Goal: Task Accomplishment & Management: Use online tool/utility

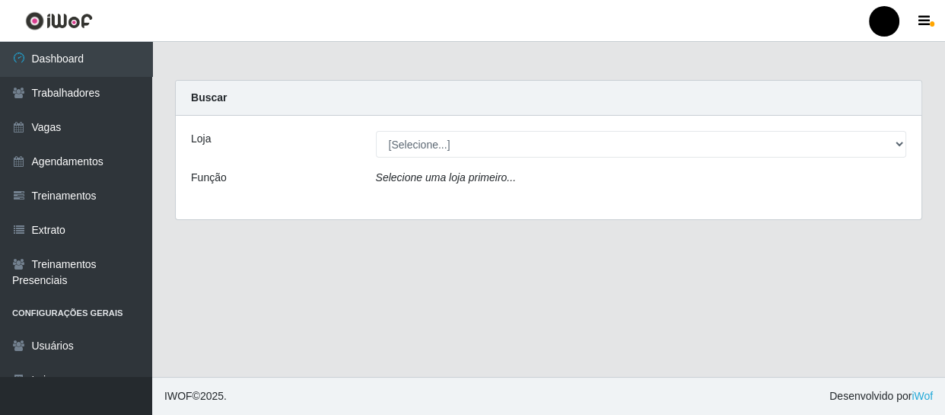
select select "408"
click at [376, 131] on select "[Selecione...] SuperFácil Atacado - Emaús SuperFácil Atacado - Rodoviária Super…" at bounding box center [641, 144] width 531 height 27
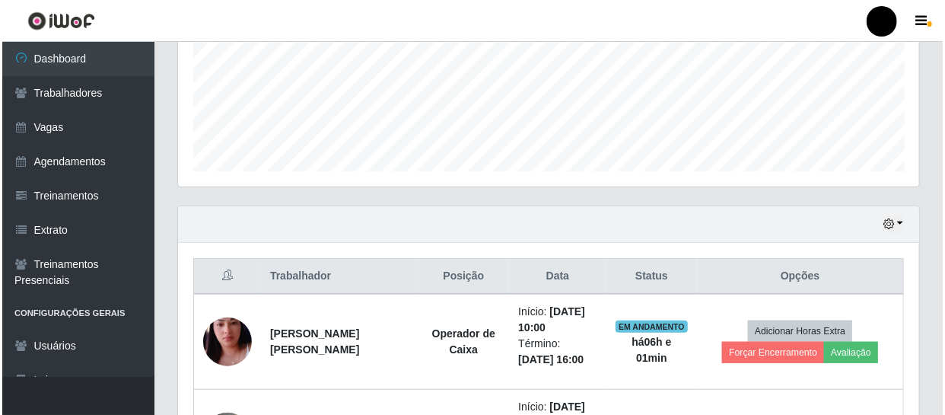
scroll to position [553, 0]
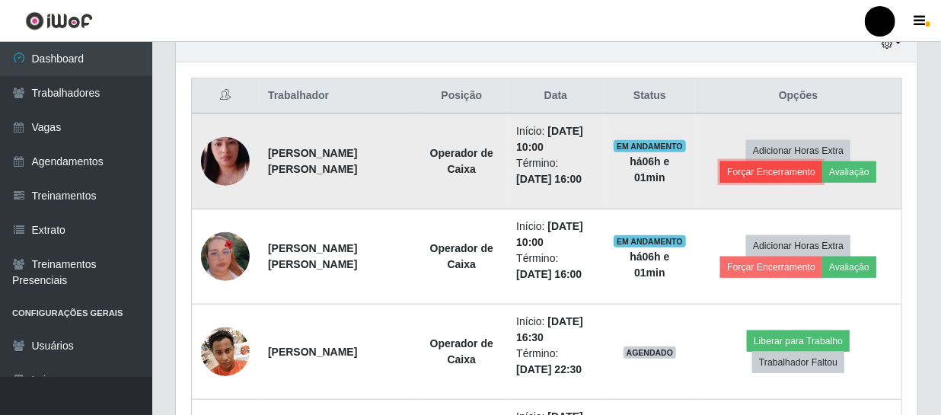
click at [792, 170] on button "Forçar Encerramento" at bounding box center [771, 171] width 102 height 21
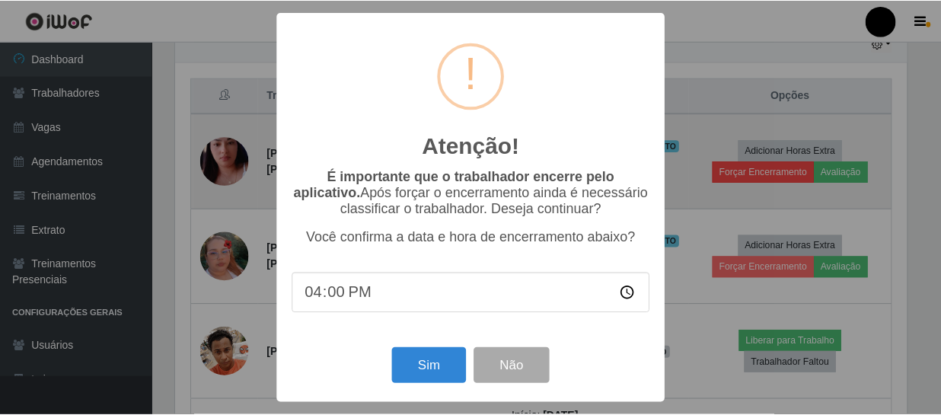
scroll to position [316, 734]
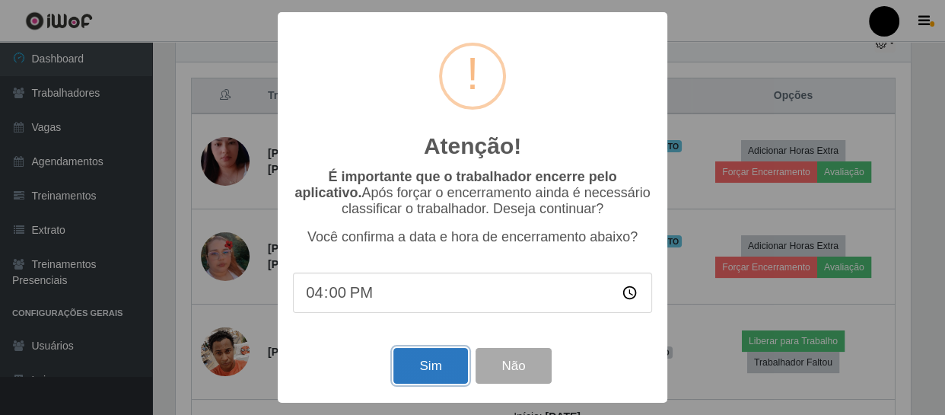
click at [454, 360] on button "Sim" at bounding box center [430, 366] width 74 height 36
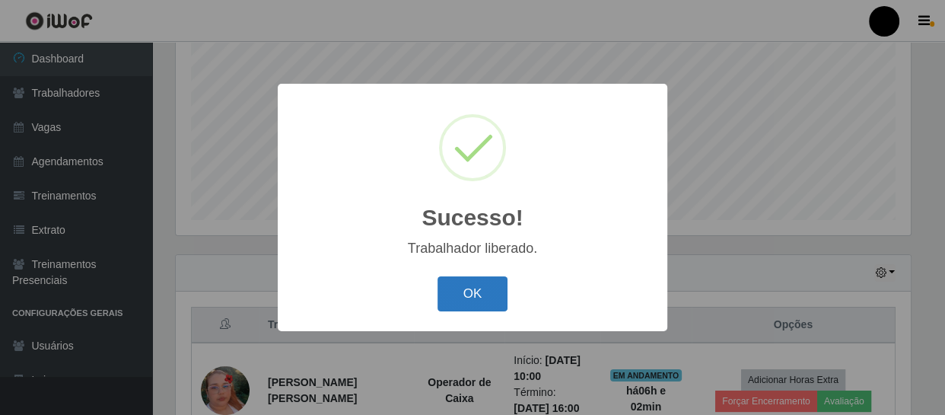
click at [451, 301] on button "OK" at bounding box center [473, 294] width 71 height 36
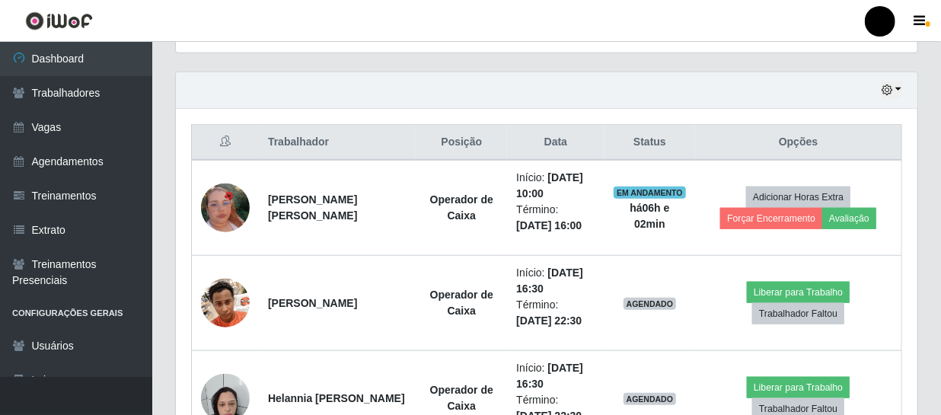
scroll to position [532, 0]
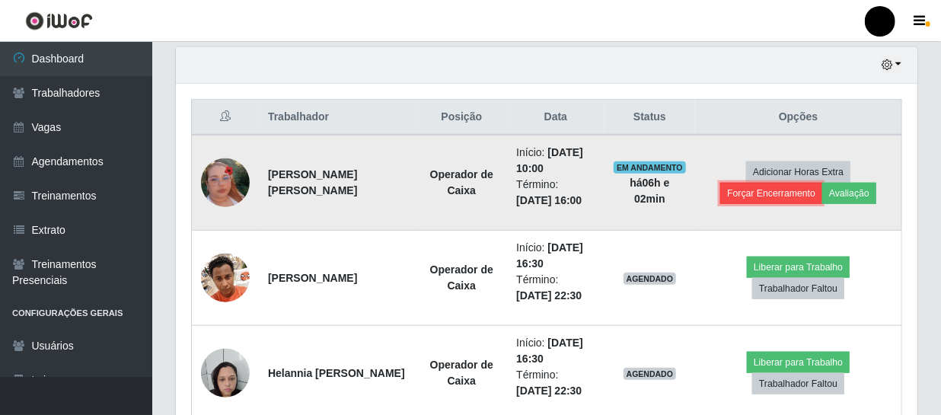
click at [772, 190] on button "Forçar Encerramento" at bounding box center [771, 193] width 102 height 21
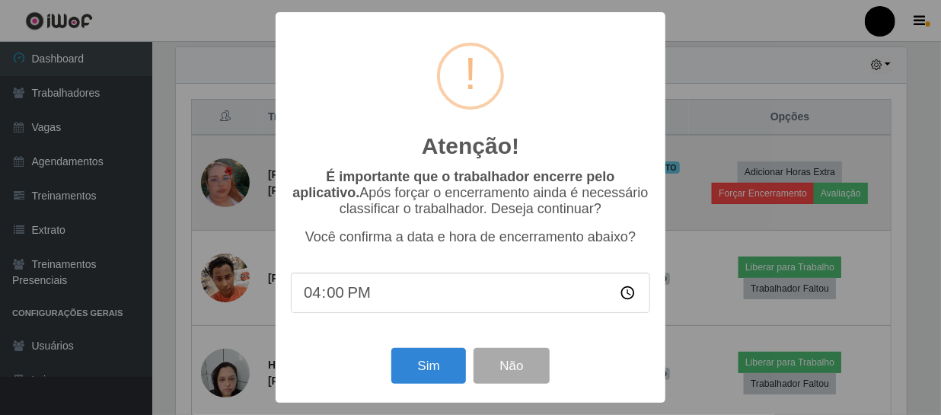
scroll to position [316, 734]
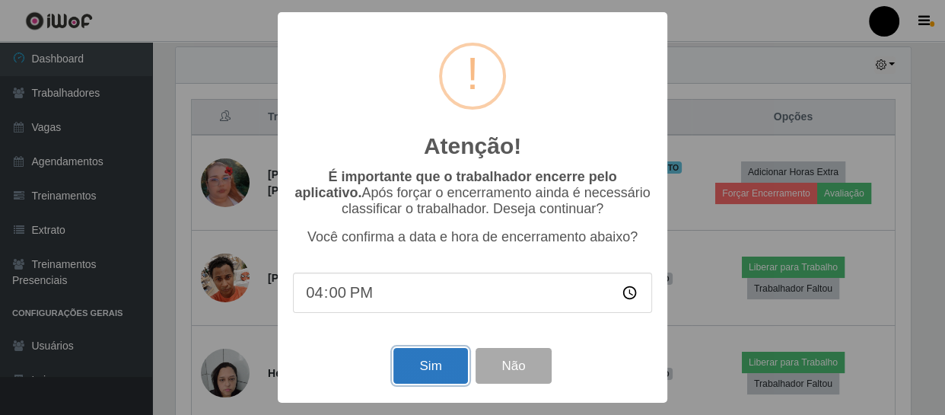
click at [433, 369] on button "Sim" at bounding box center [430, 366] width 74 height 36
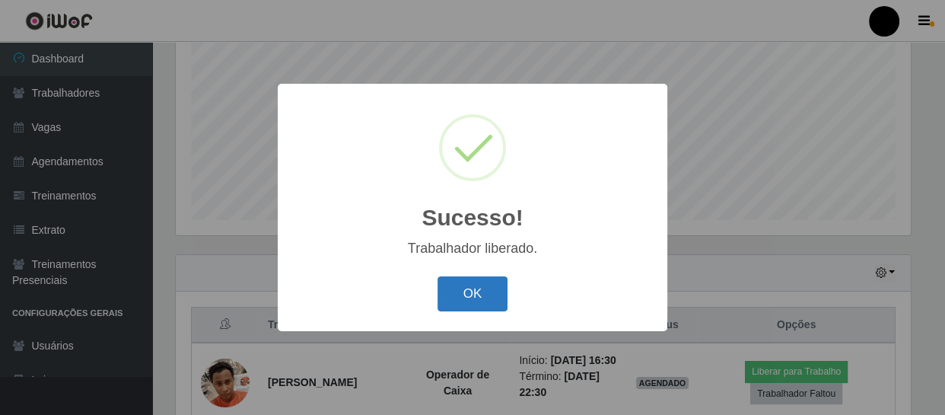
click at [481, 284] on button "OK" at bounding box center [473, 294] width 71 height 36
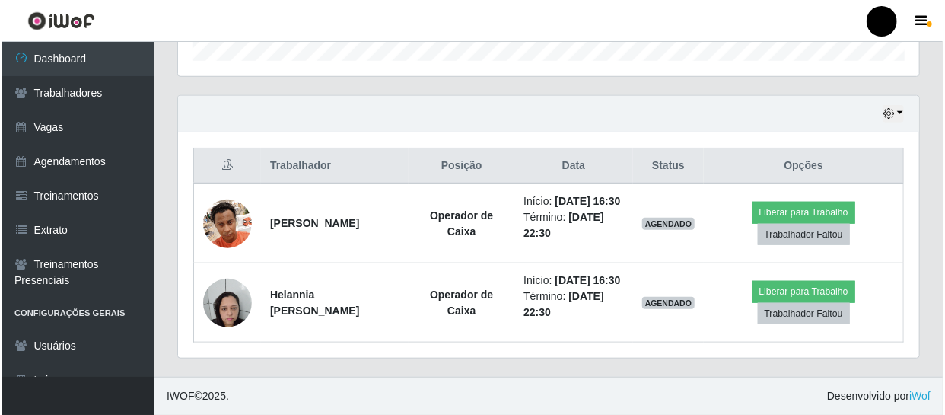
scroll to position [514, 0]
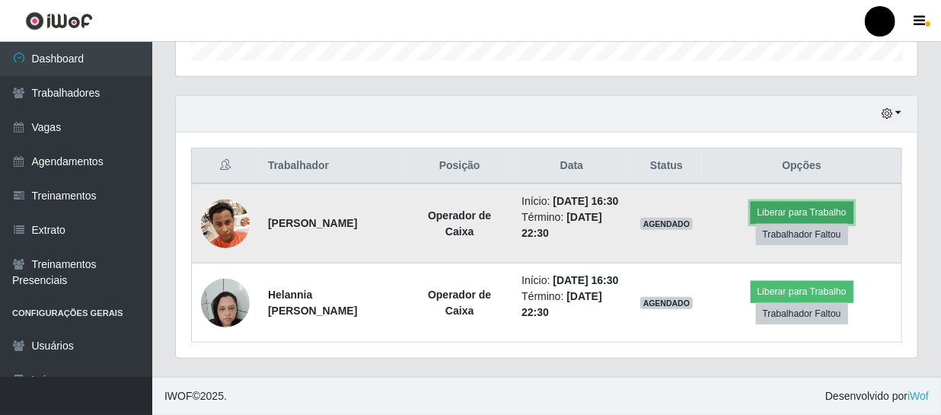
click at [771, 202] on button "Liberar para Trabalho" at bounding box center [801, 212] width 103 height 21
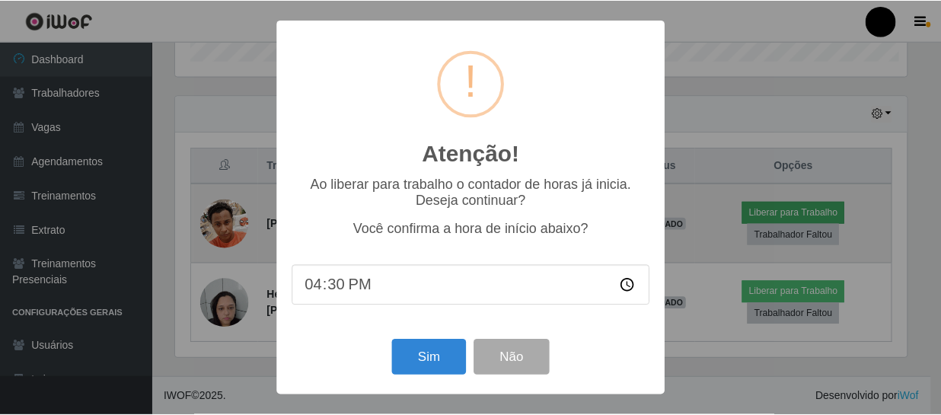
scroll to position [316, 734]
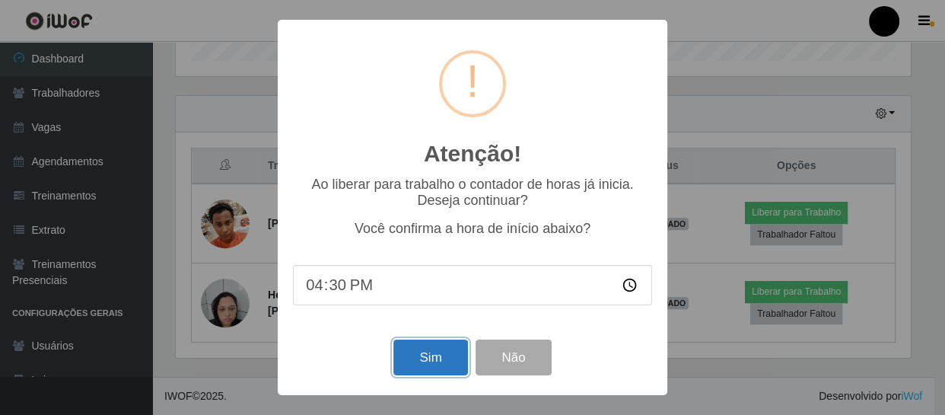
click at [401, 357] on button "Sim" at bounding box center [430, 357] width 74 height 36
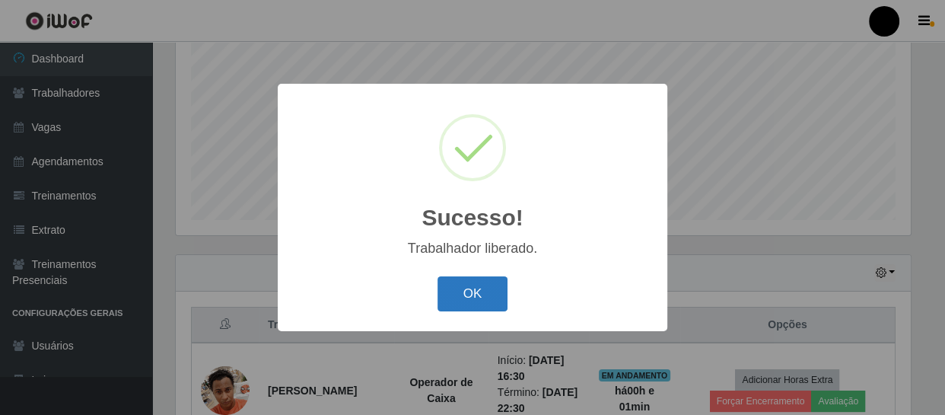
click at [475, 299] on button "OK" at bounding box center [473, 294] width 71 height 36
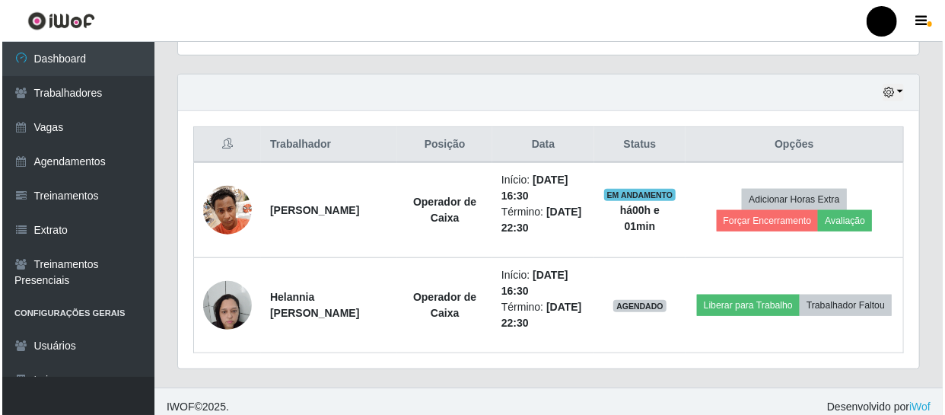
scroll to position [514, 0]
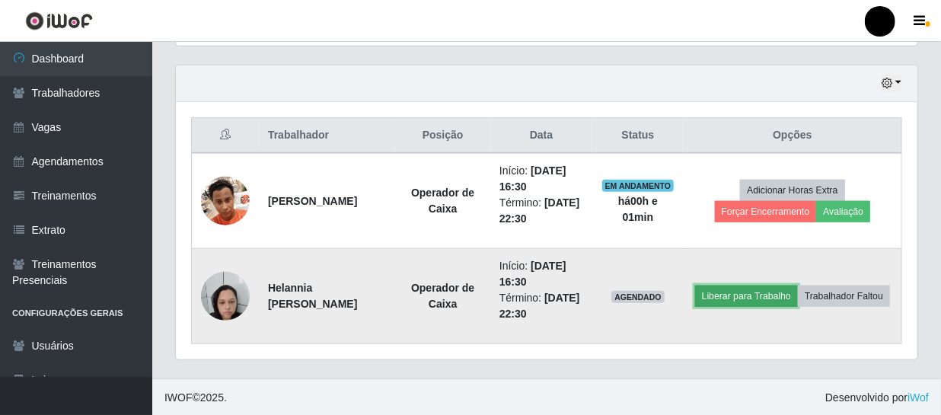
click at [798, 285] on button "Liberar para Trabalho" at bounding box center [746, 295] width 103 height 21
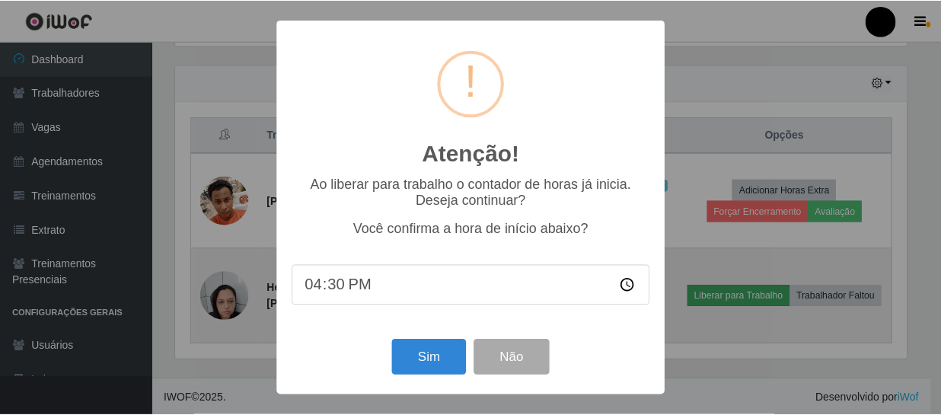
scroll to position [316, 734]
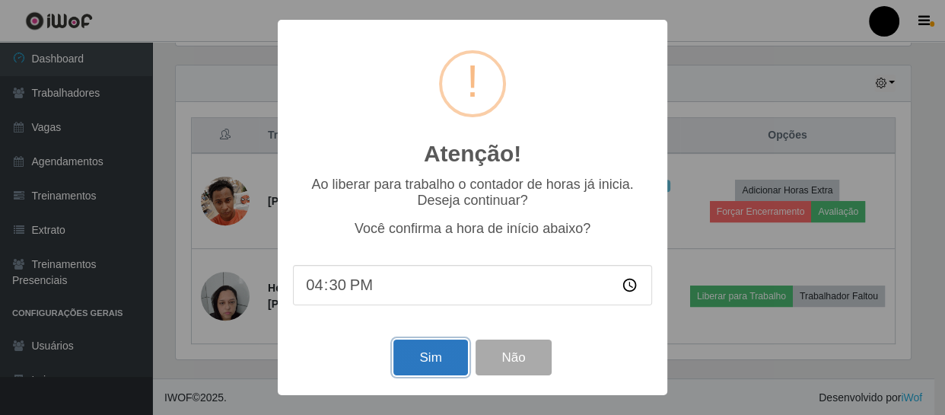
click at [425, 352] on button "Sim" at bounding box center [430, 357] width 74 height 36
